Goal: Task Accomplishment & Management: Manage account settings

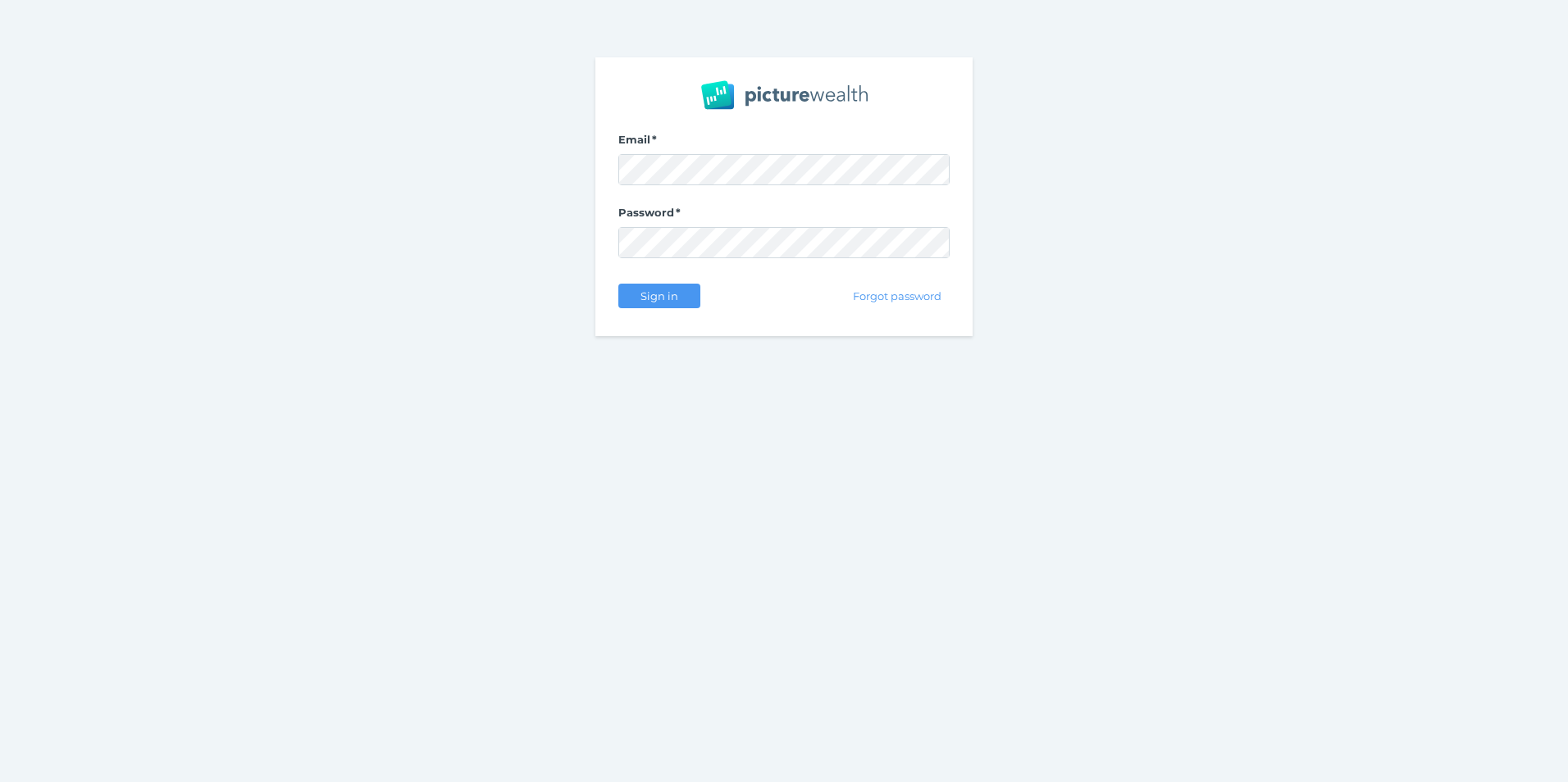
click at [1162, 248] on div "Email Password Sign in Forgot password" at bounding box center [784, 196] width 1568 height 393
click at [915, 169] on body "Email Password Sign in Forgot password" at bounding box center [784, 391] width 1568 height 782
click at [0, 781] on com-1password-button at bounding box center [0, 782] width 0 height 0
click at [660, 294] on span "Sign in" at bounding box center [659, 296] width 52 height 13
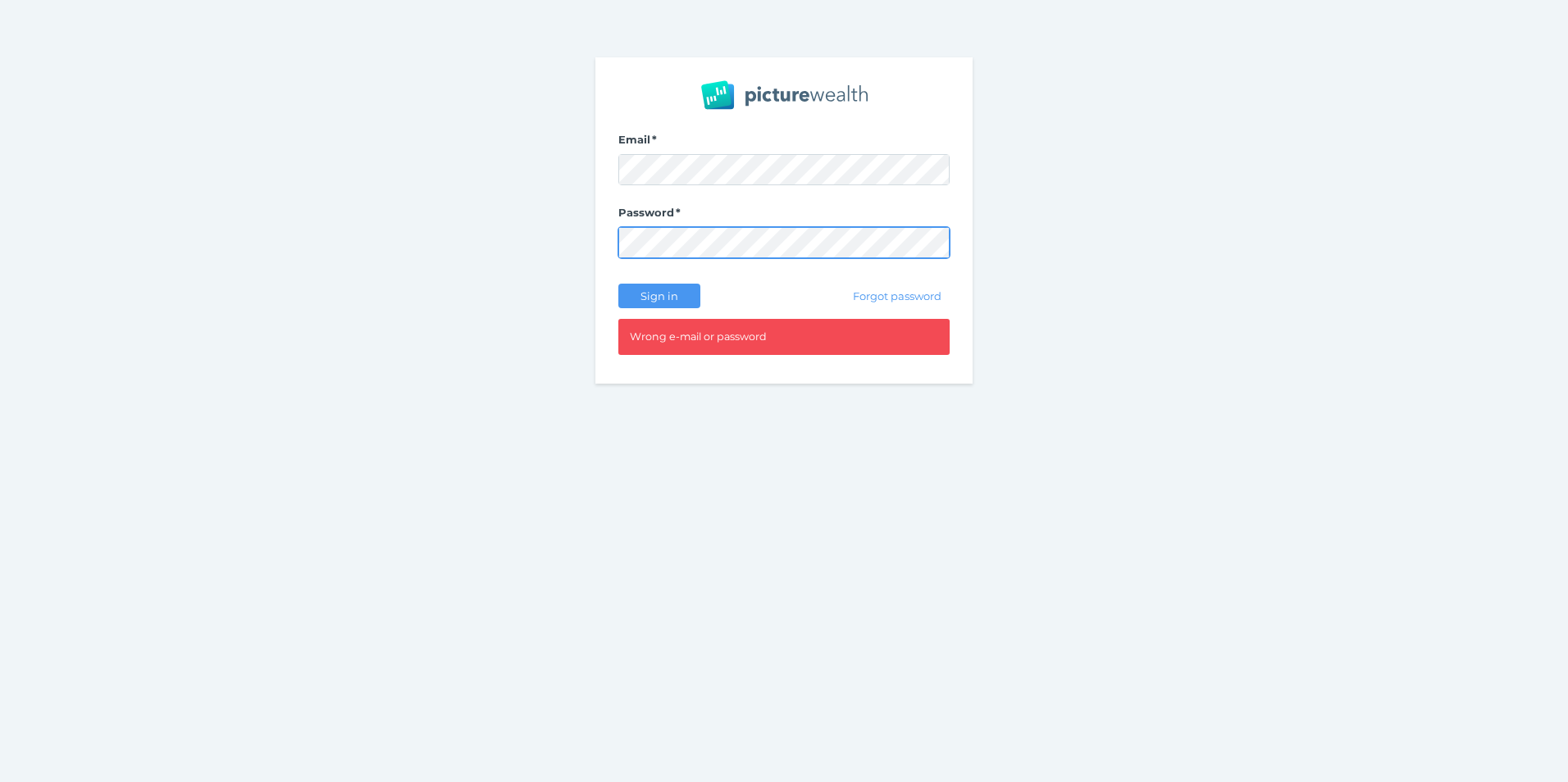
click at [275, 241] on div "Email Password Sign in Forgot password Wrong e-mail or password" at bounding box center [784, 220] width 1568 height 441
click at [674, 295] on span "Sign in" at bounding box center [659, 296] width 52 height 13
click at [899, 300] on span "Forgot password" at bounding box center [896, 296] width 102 height 13
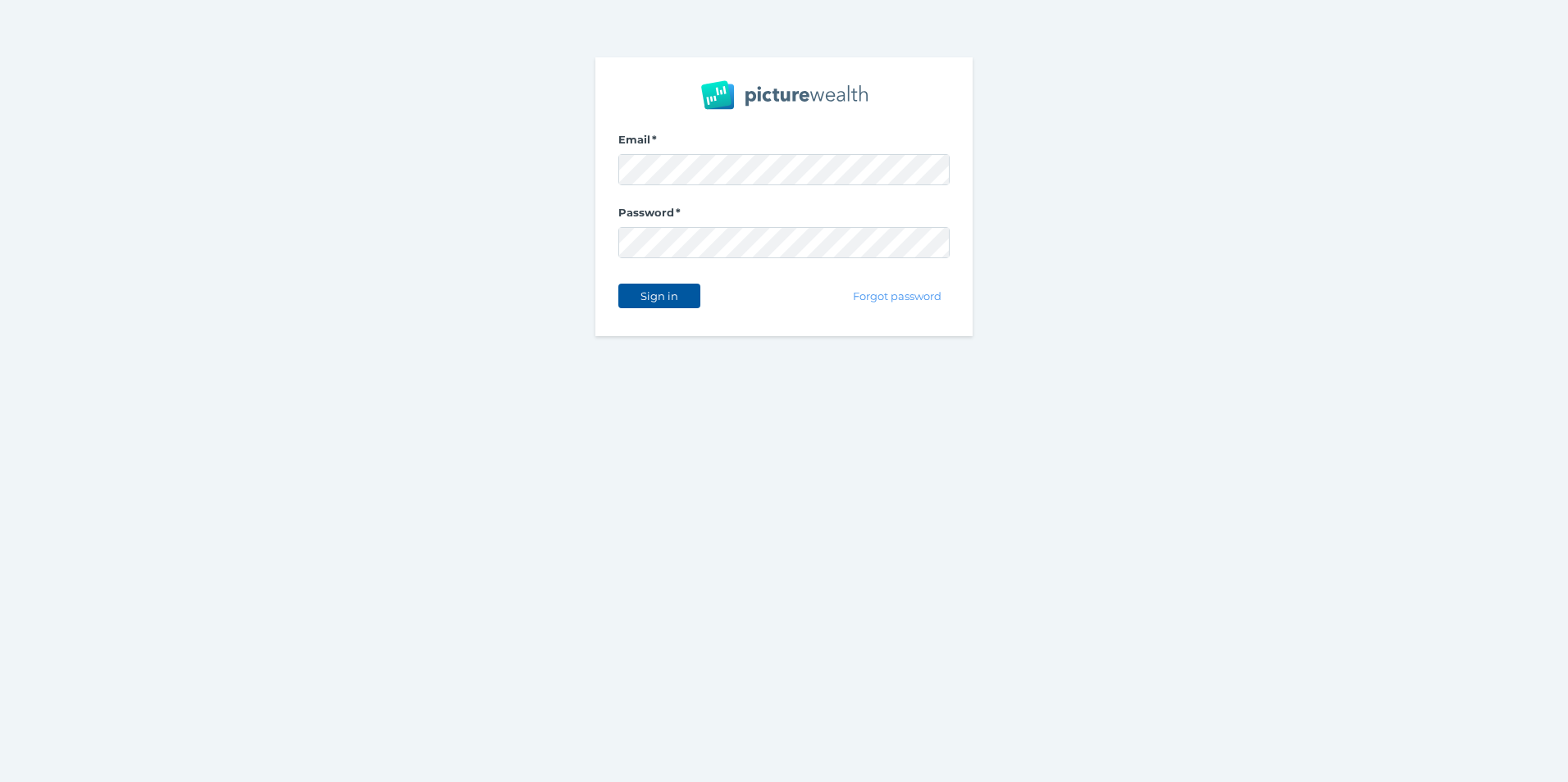
click at [654, 293] on span "Sign in" at bounding box center [659, 296] width 52 height 13
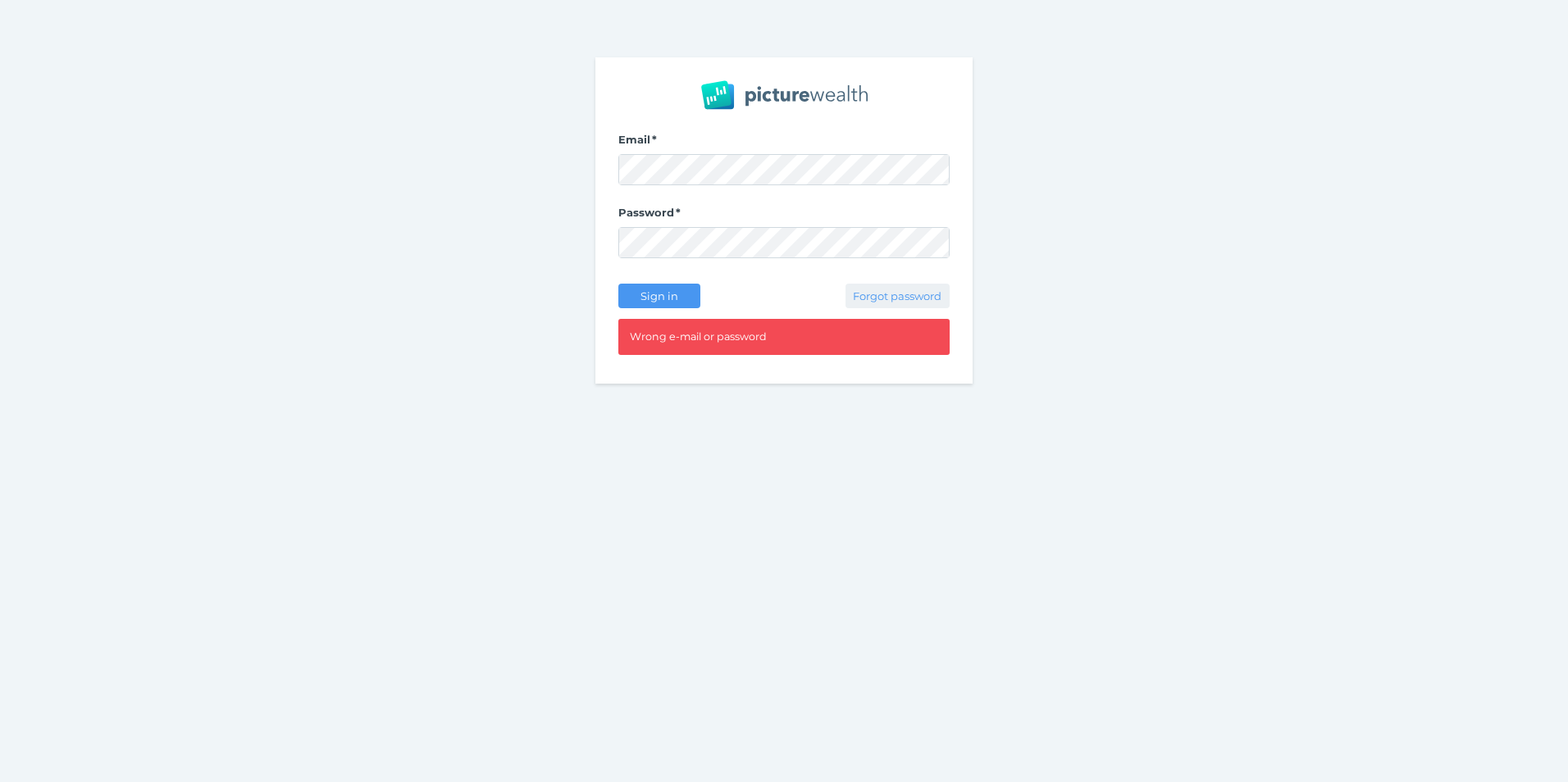
click at [907, 302] on span "Forgot password" at bounding box center [896, 296] width 102 height 13
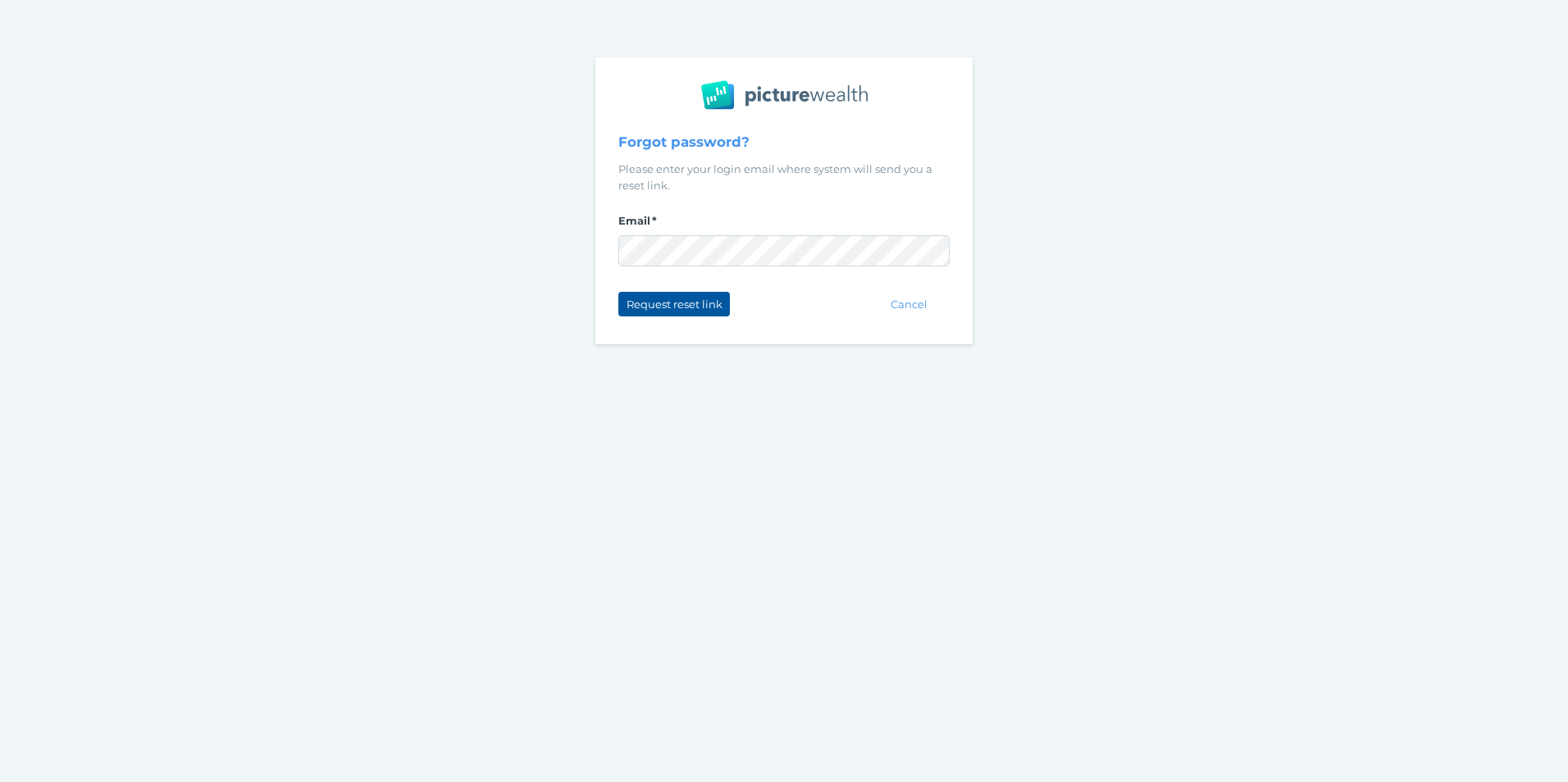
click at [720, 302] on span "Request reset link" at bounding box center [673, 304] width 110 height 13
